Goal: Information Seeking & Learning: Learn about a topic

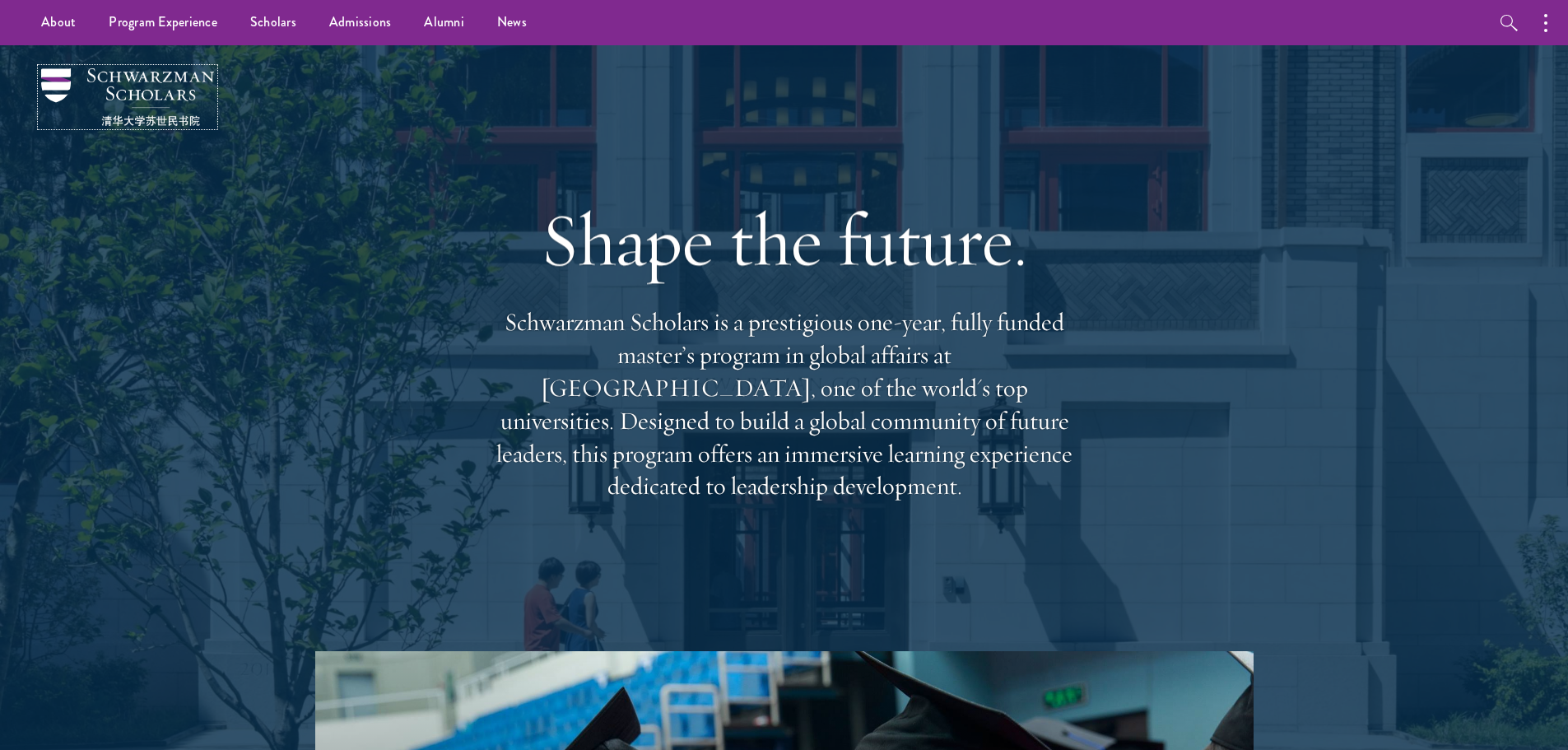
click at [149, 84] on img at bounding box center [128, 97] width 173 height 57
click at [1511, 17] on icon "button" at bounding box center [1509, 23] width 17 height 17
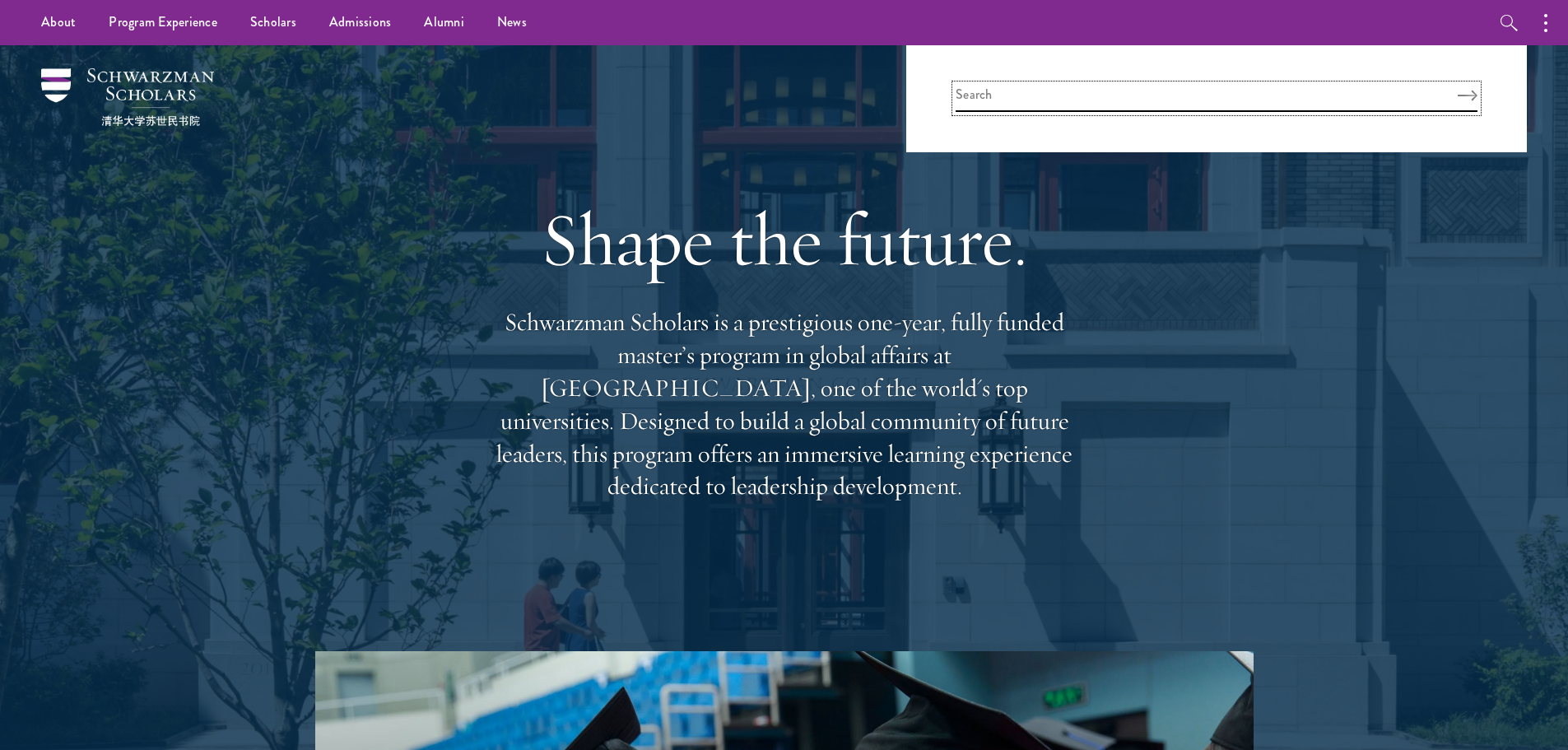
click at [1206, 90] on input "search" at bounding box center [1217, 98] width 522 height 27
type input "log in"
click at [1458, 90] on button "Search" at bounding box center [1468, 96] width 20 height 12
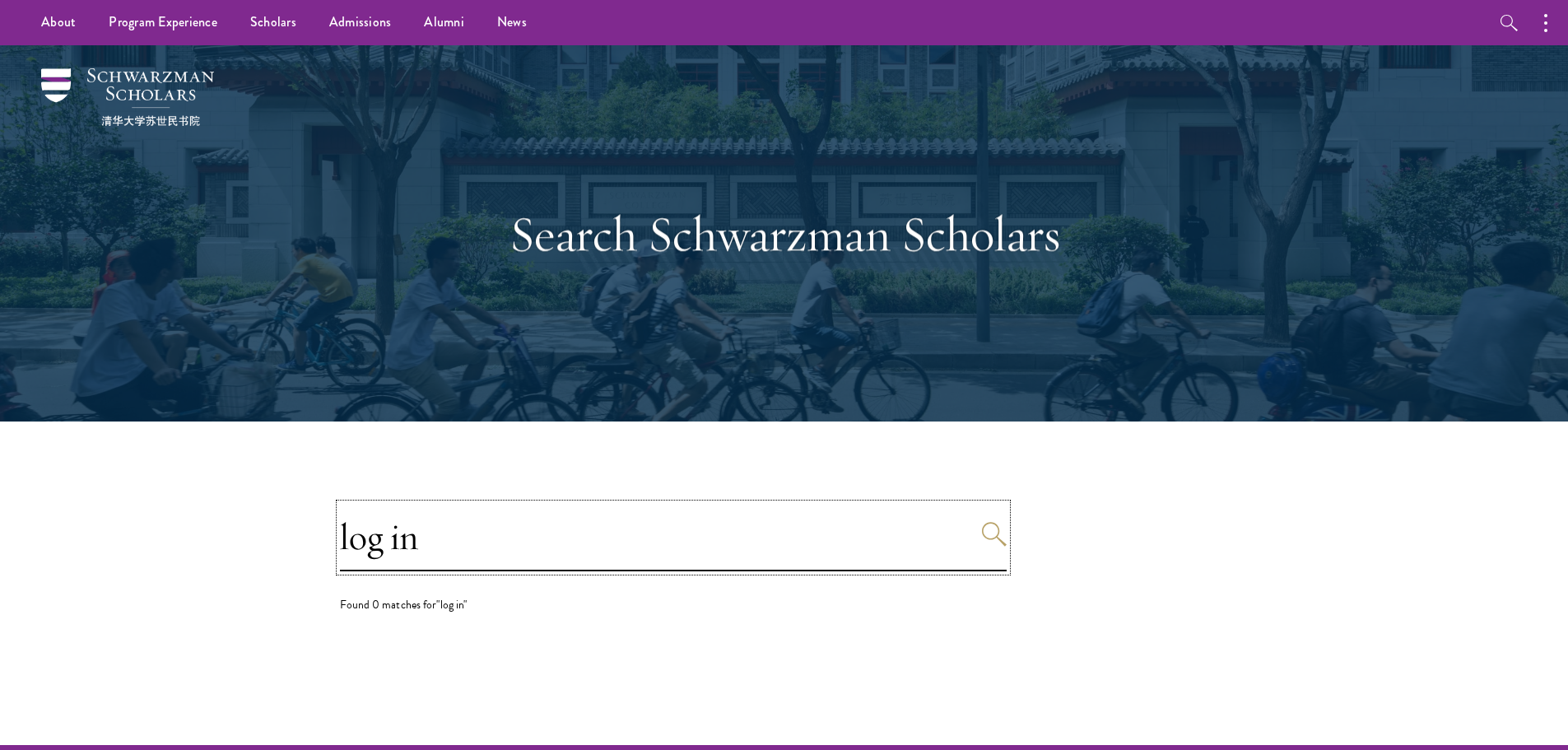
drag, startPoint x: 517, startPoint y: 560, endPoint x: 262, endPoint y: 585, distance: 256.2
click at [262, 585] on section "log in Found 0 matches for "log in"" at bounding box center [784, 583] width 1568 height 324
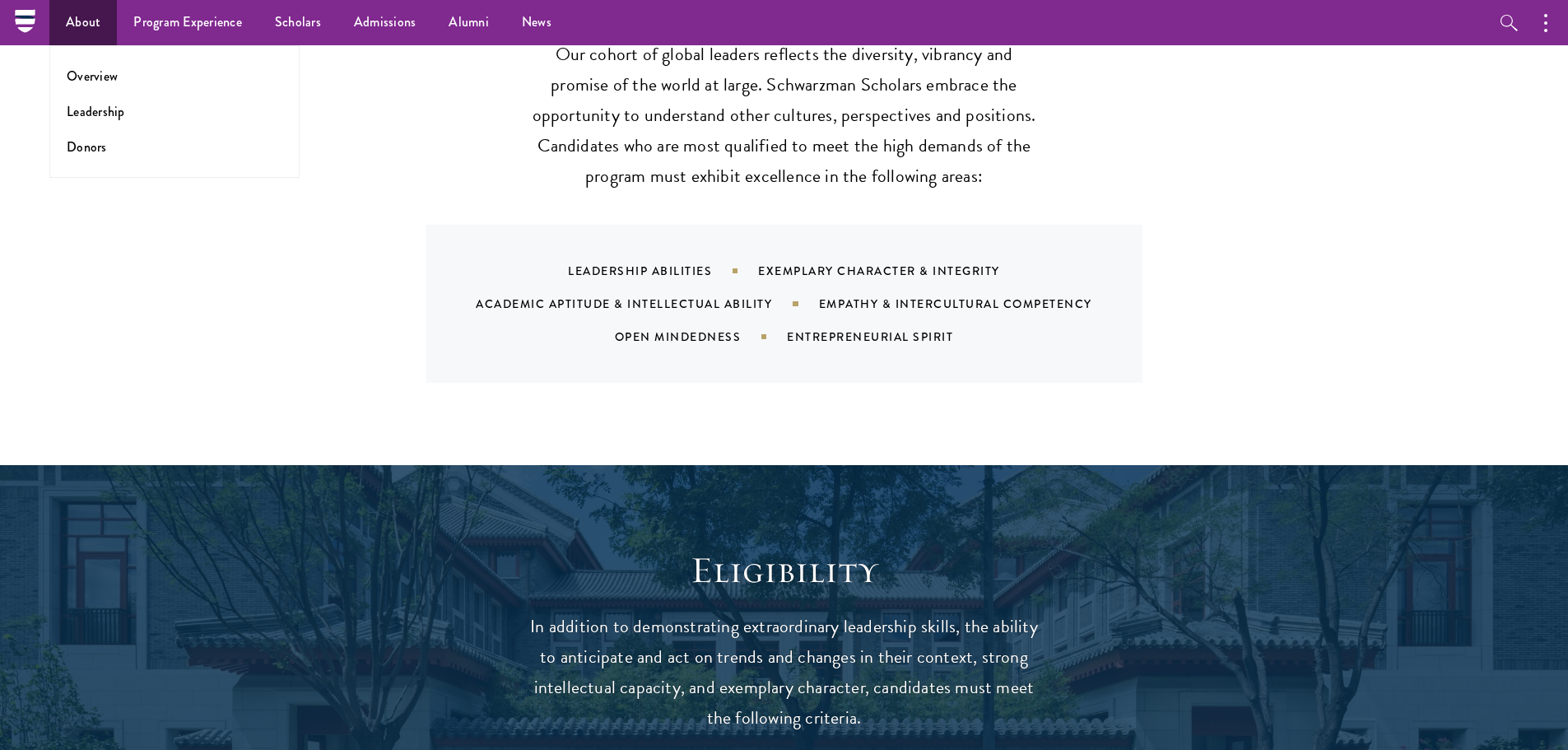
scroll to position [1646, 0]
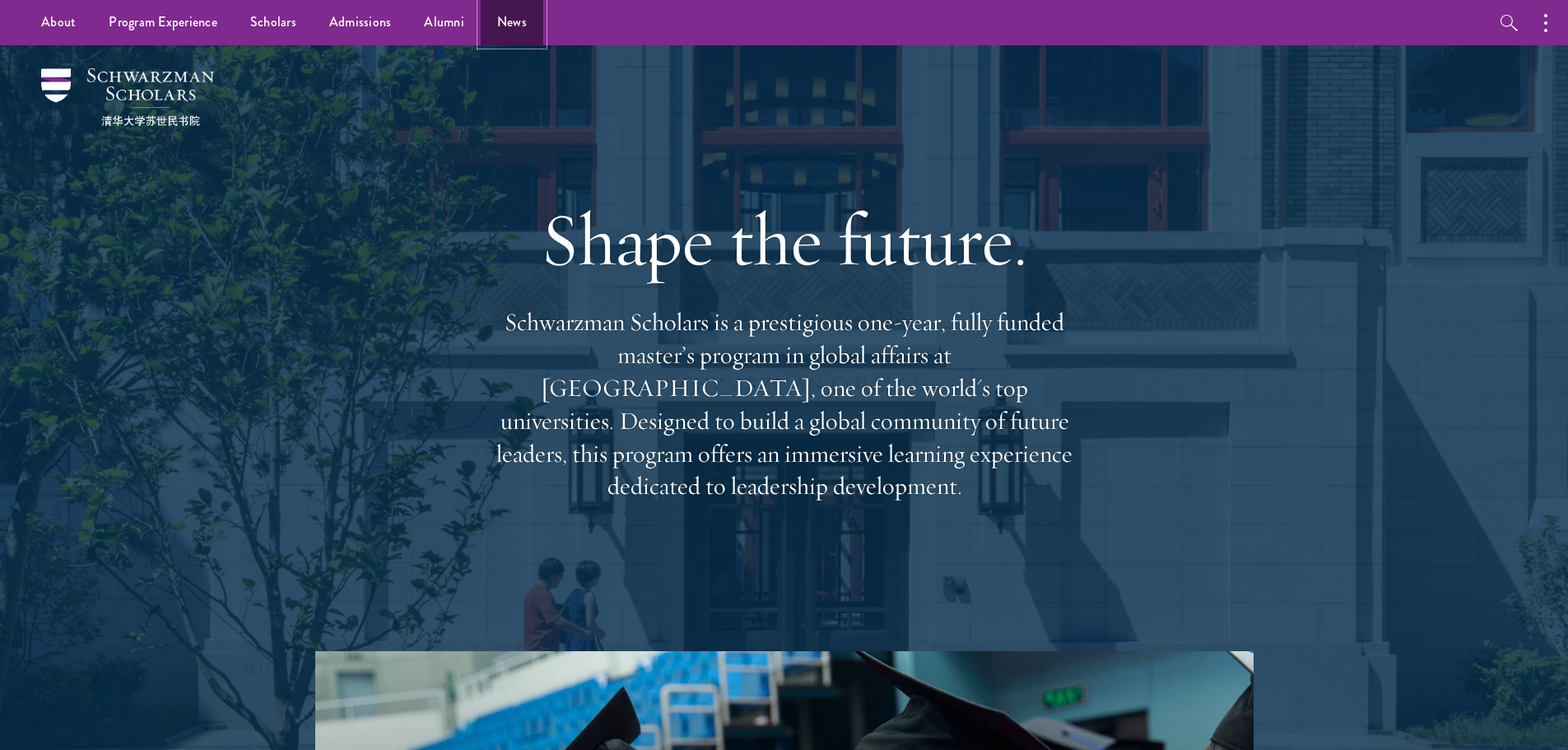
click at [525, 15] on link "News" at bounding box center [511, 23] width 62 height 46
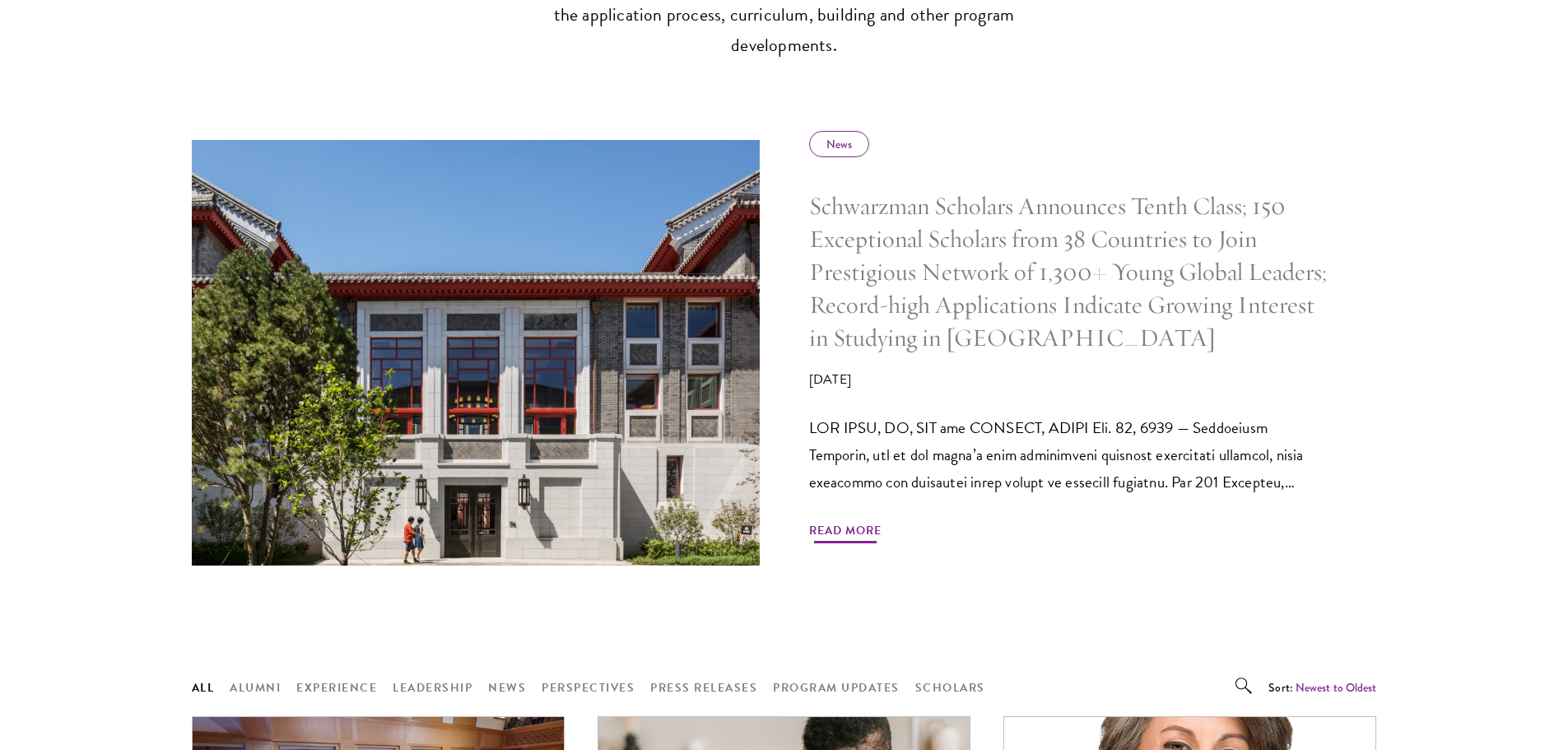
scroll to position [741, 0]
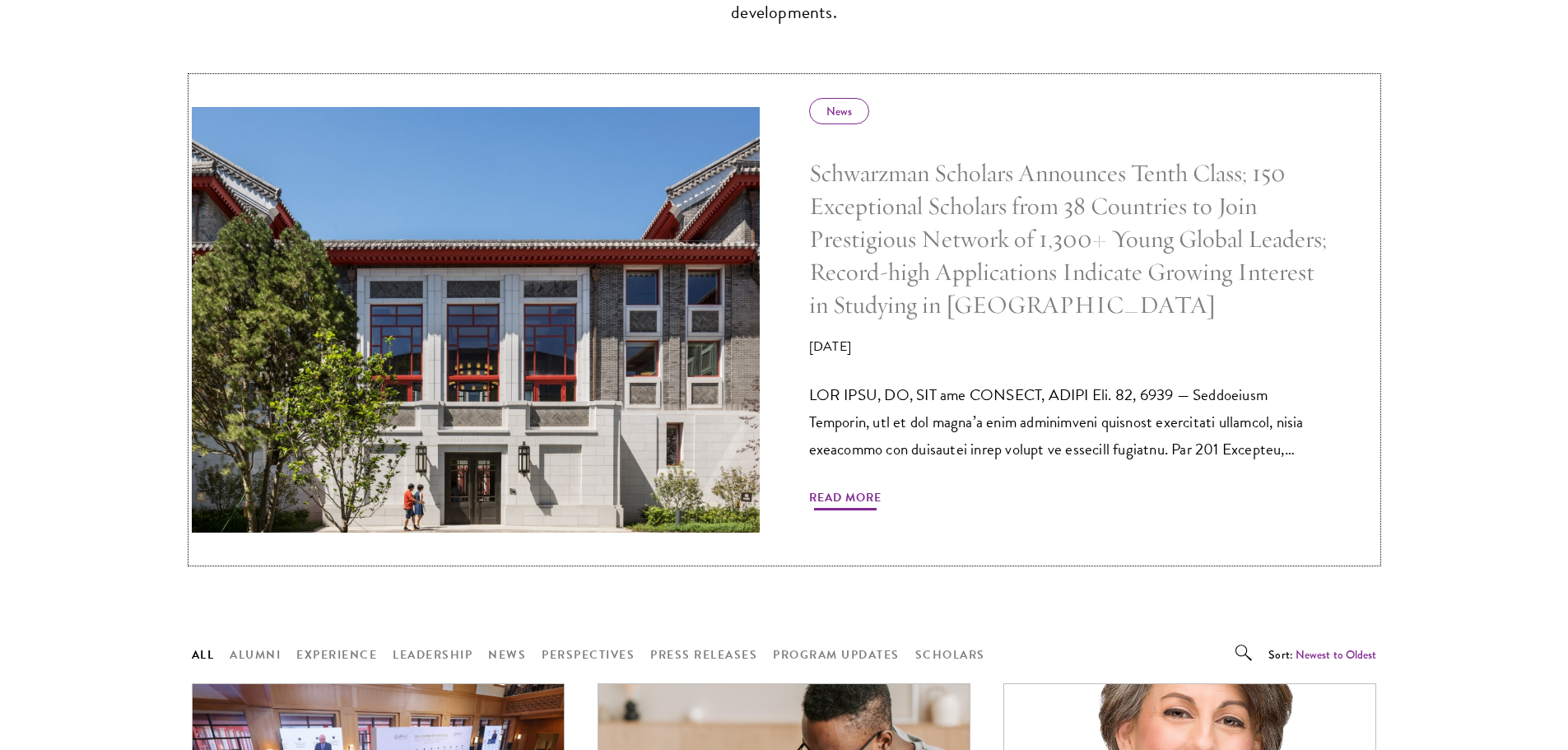
click at [1005, 283] on h5 "Schwarzman Scholars Announces Tenth Class; 150 Exceptional Scholars from 38 Cou…" at bounding box center [1068, 239] width 518 height 164
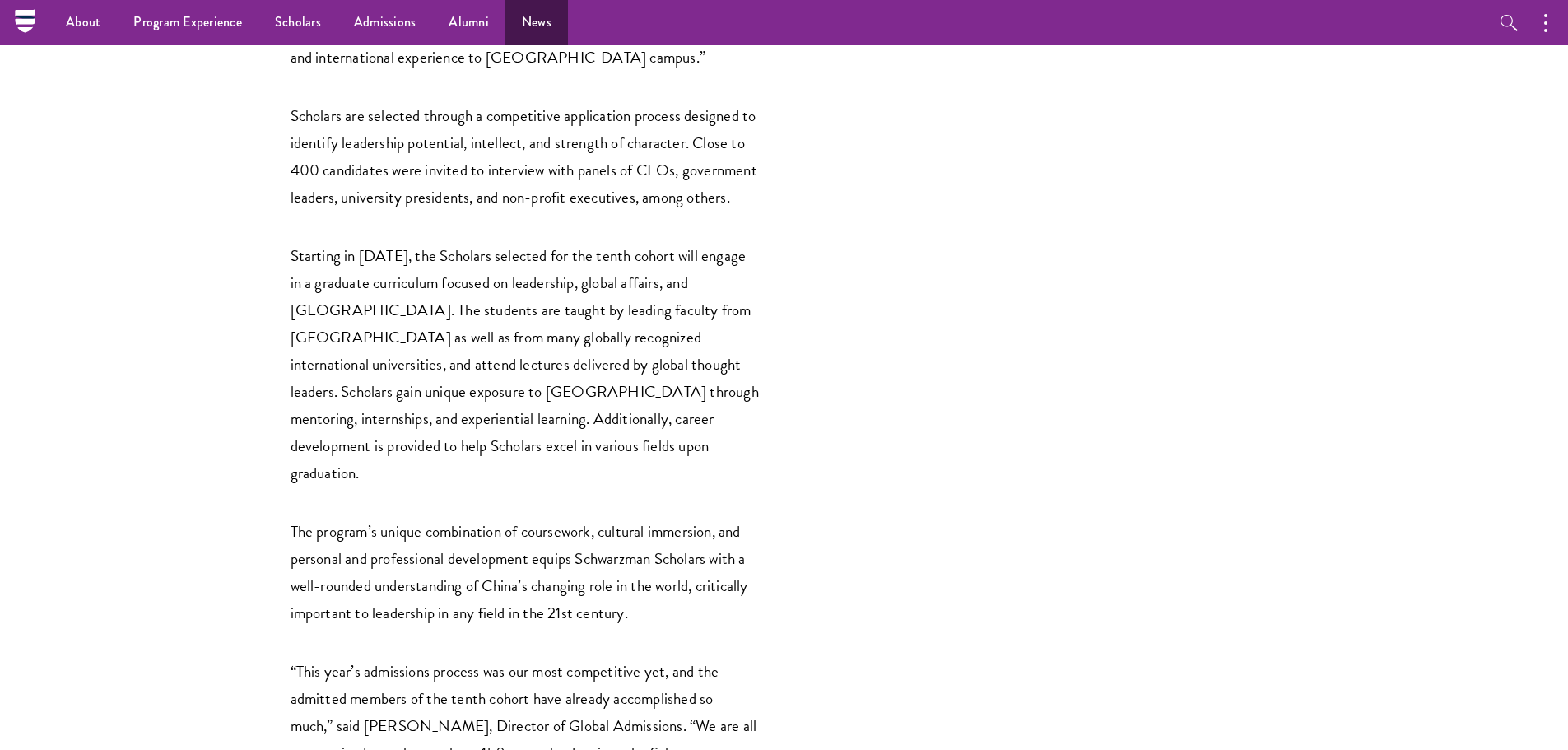
scroll to position [3129, 0]
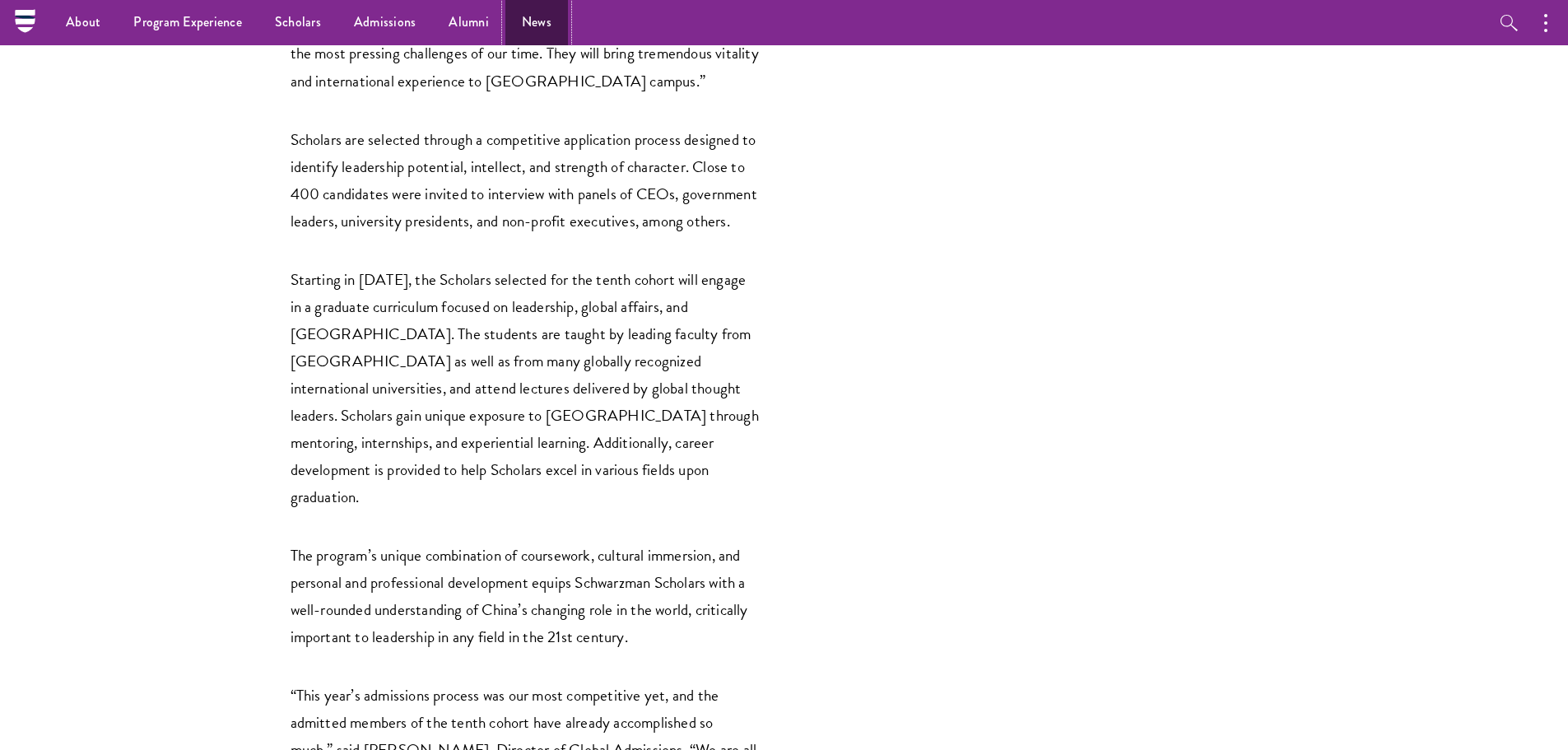
click at [524, 30] on link "News" at bounding box center [536, 23] width 62 height 46
